Goal: Transaction & Acquisition: Purchase product/service

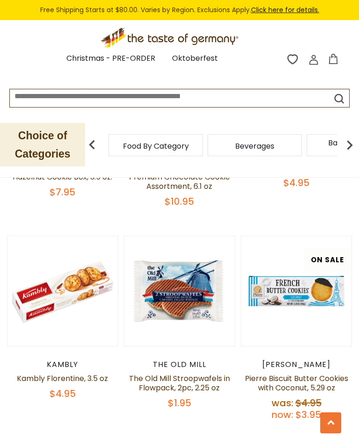
scroll to position [358, 0]
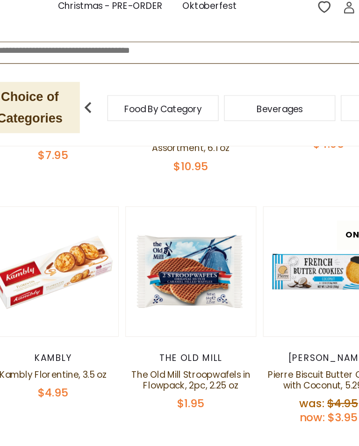
click at [174, 353] on div "The Old Mill" at bounding box center [179, 357] width 111 height 9
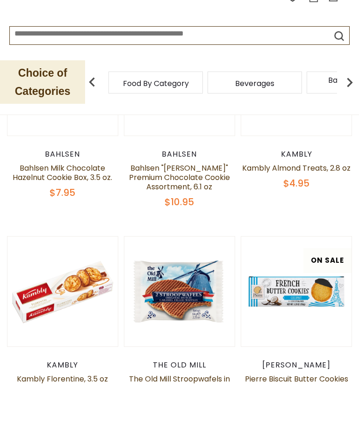
scroll to position [351, 0]
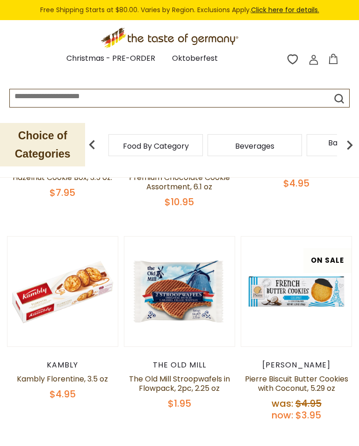
click at [181, 160] on button "Quick View" at bounding box center [179, 149] width 63 height 21
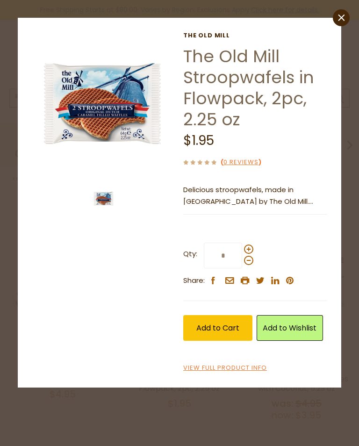
click at [295, 191] on p "Delicious stroopwafels, made in Holland by The Old Mill. These crisp waffle waf…" at bounding box center [255, 195] width 144 height 23
click at [340, 19] on icon at bounding box center [341, 17] width 7 height 7
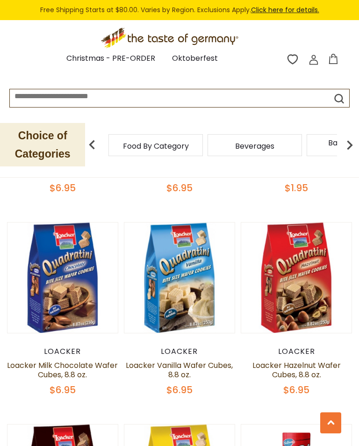
scroll to position [2019, 0]
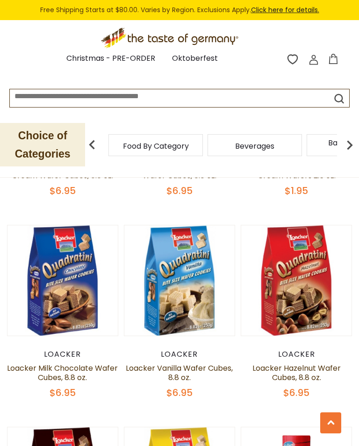
click at [106, 59] on link "Christmas - PRE-ORDER" at bounding box center [110, 58] width 89 height 13
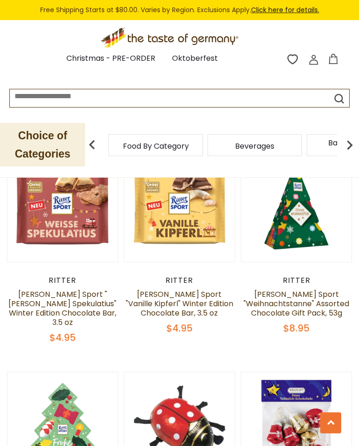
scroll to position [1734, 0]
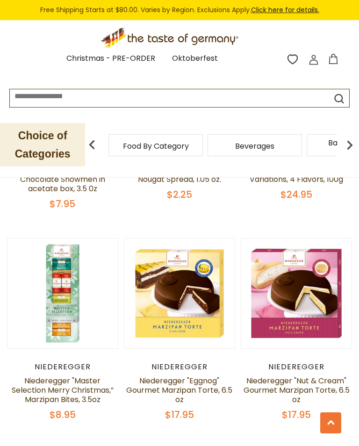
scroll to position [2326, 0]
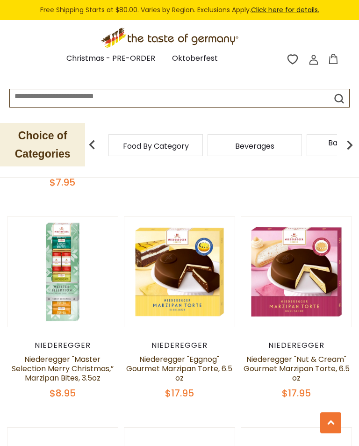
click at [179, 140] on button "Quick View" at bounding box center [179, 129] width 63 height 21
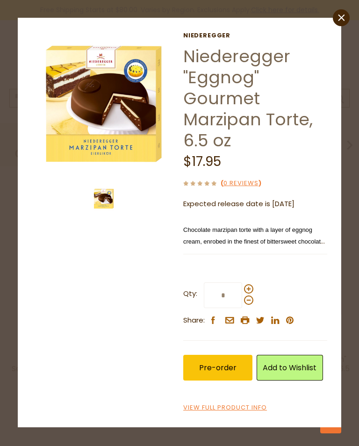
click at [250, 411] on link "View Full Product Info" at bounding box center [225, 408] width 84 height 10
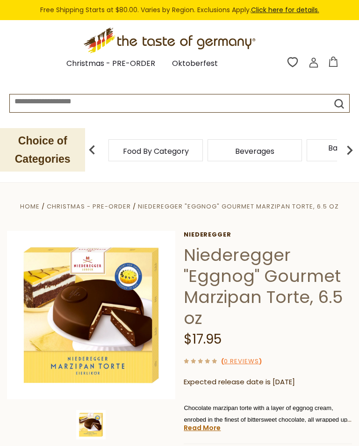
scroll to position [144, 0]
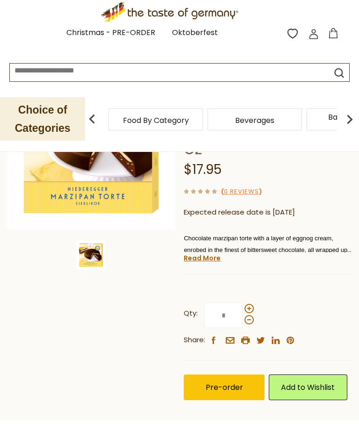
click at [72, 187] on img at bounding box center [91, 171] width 168 height 168
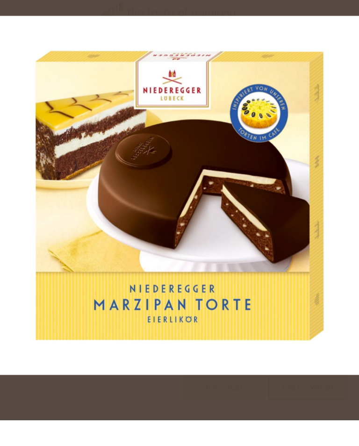
scroll to position [170, 0]
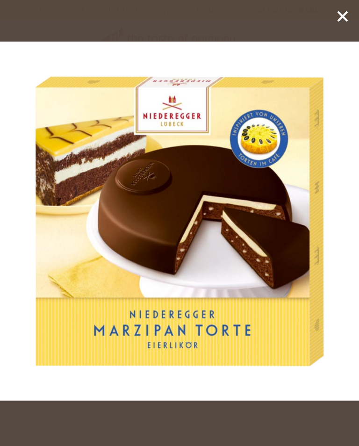
click at [337, 22] on icon at bounding box center [343, 16] width 14 height 14
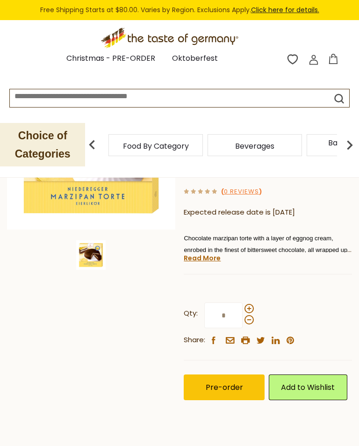
click at [209, 39] on icon at bounding box center [169, 36] width 137 height 17
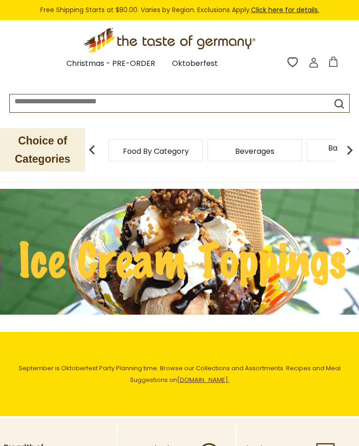
click at [205, 69] on link "Oktoberfest" at bounding box center [195, 63] width 46 height 13
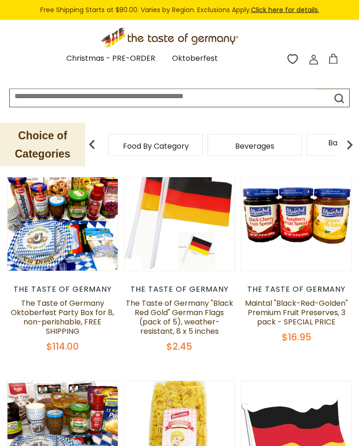
scroll to position [210, 0]
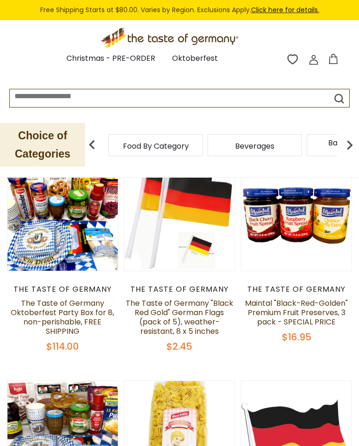
click at [62, 84] on button "Quick View" at bounding box center [62, 73] width 63 height 21
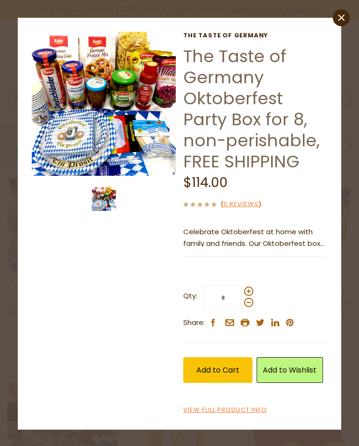
click at [299, 238] on p "Celebrate Oktoberfest at home with family and friends. Our Oktoberfest box for …" at bounding box center [255, 237] width 144 height 23
click at [243, 409] on link "View Full Product Info" at bounding box center [225, 410] width 84 height 10
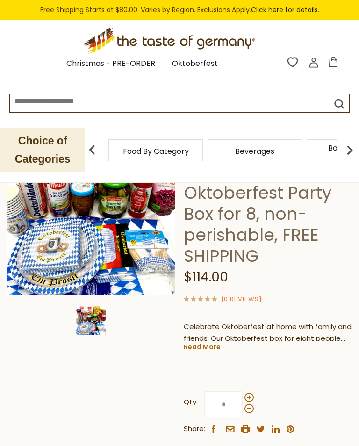
scroll to position [165, 0]
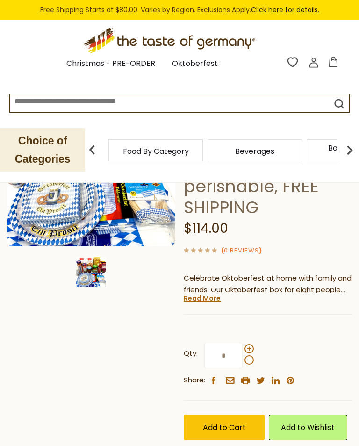
click at [205, 298] on link "Read More" at bounding box center [202, 297] width 37 height 9
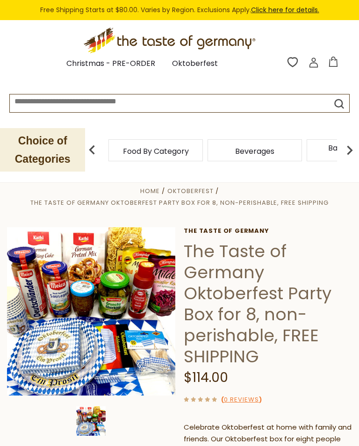
scroll to position [26, 0]
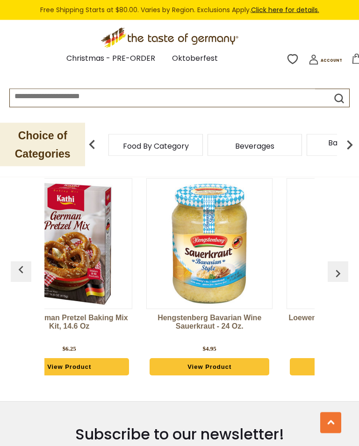
scroll to position [2869, 0]
